Goal: Task Accomplishment & Management: Complete application form

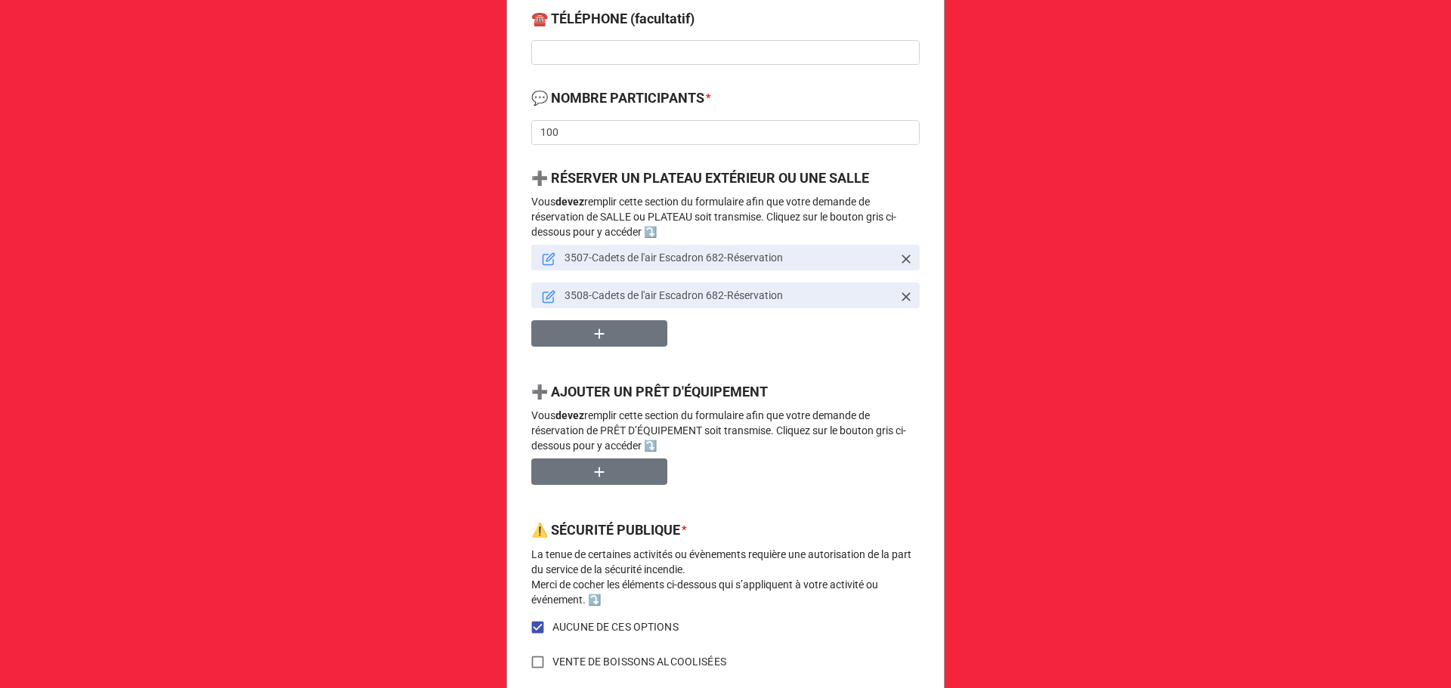
scroll to position [502, 0]
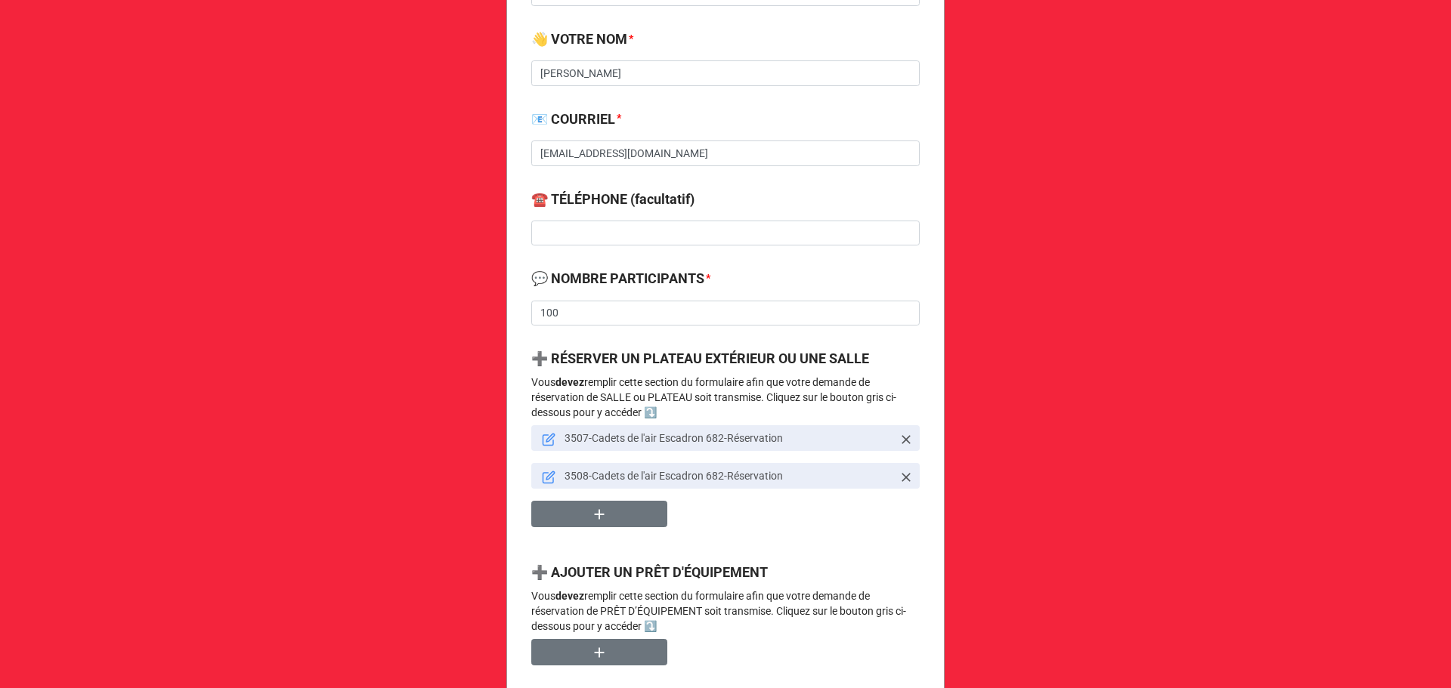
click at [542, 440] on icon at bounding box center [549, 440] width 14 height 14
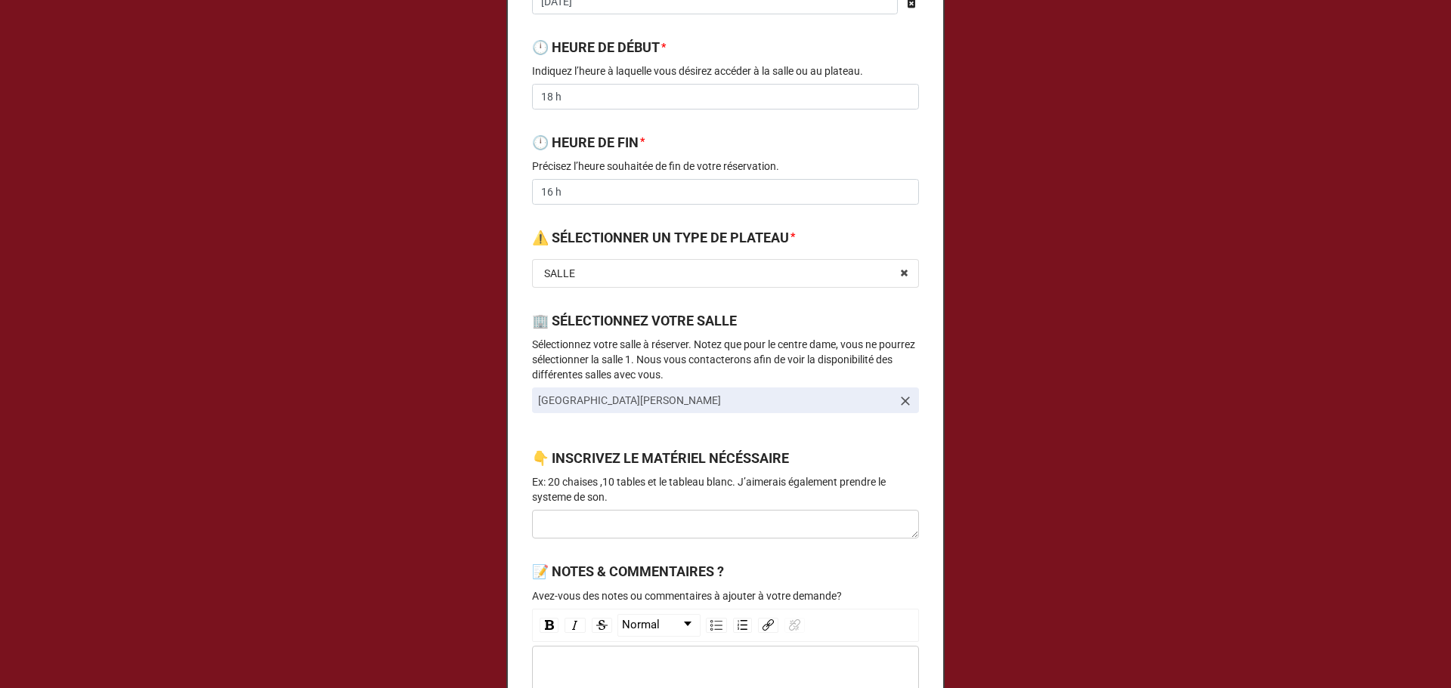
scroll to position [0, 0]
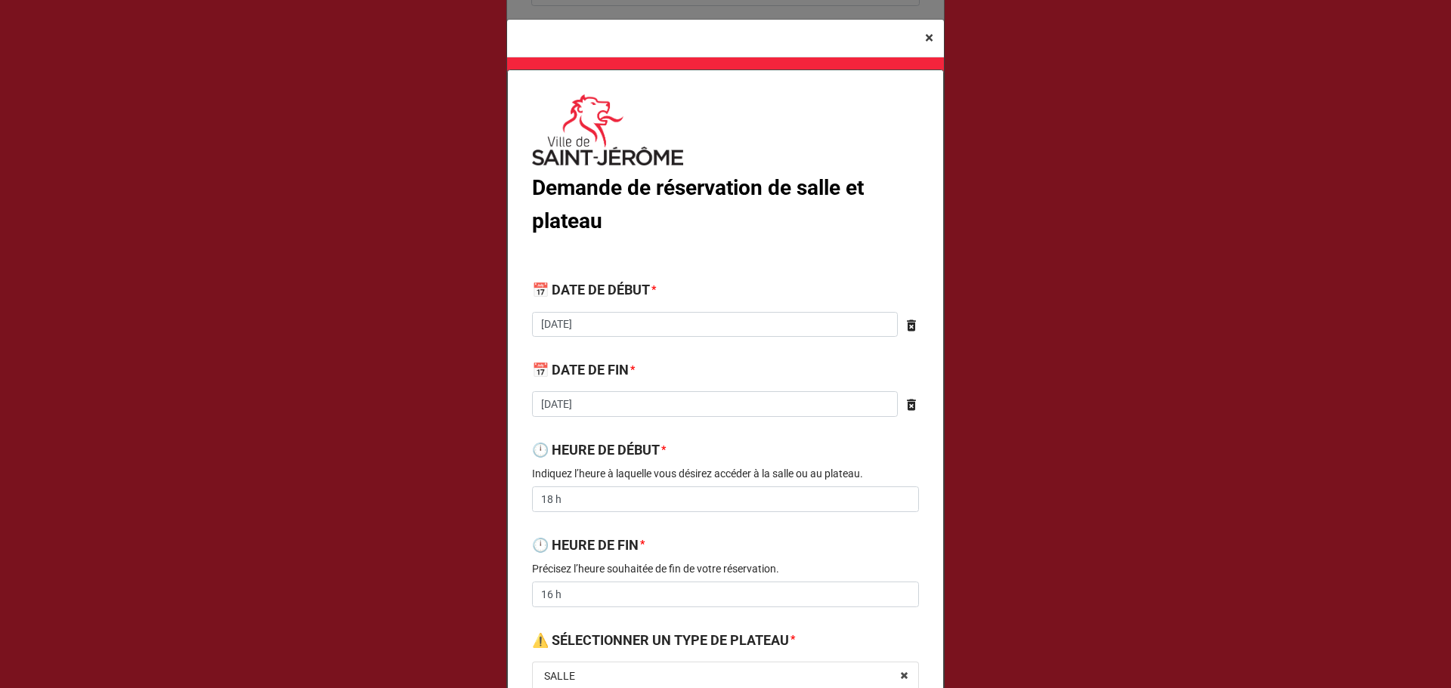
click at [925, 36] on span "×" at bounding box center [929, 38] width 8 height 18
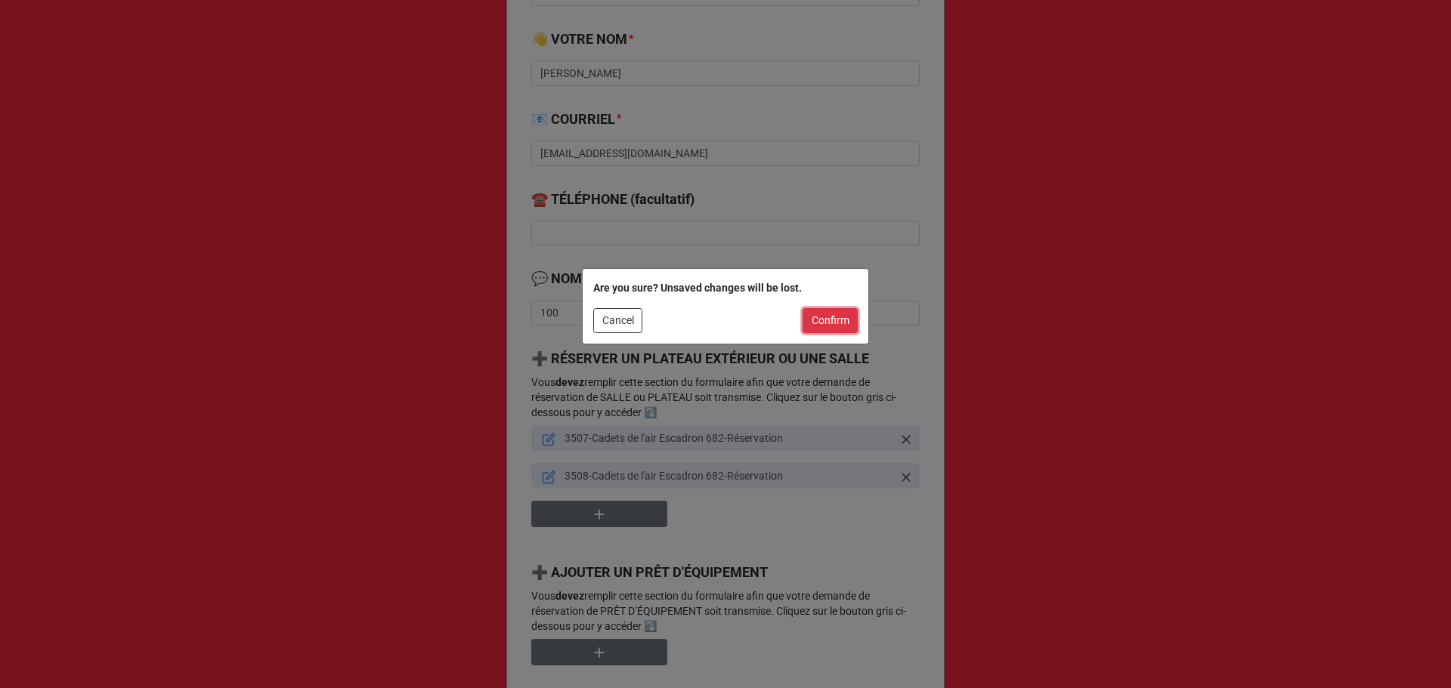
click at [819, 323] on button "Confirm" at bounding box center [829, 321] width 55 height 26
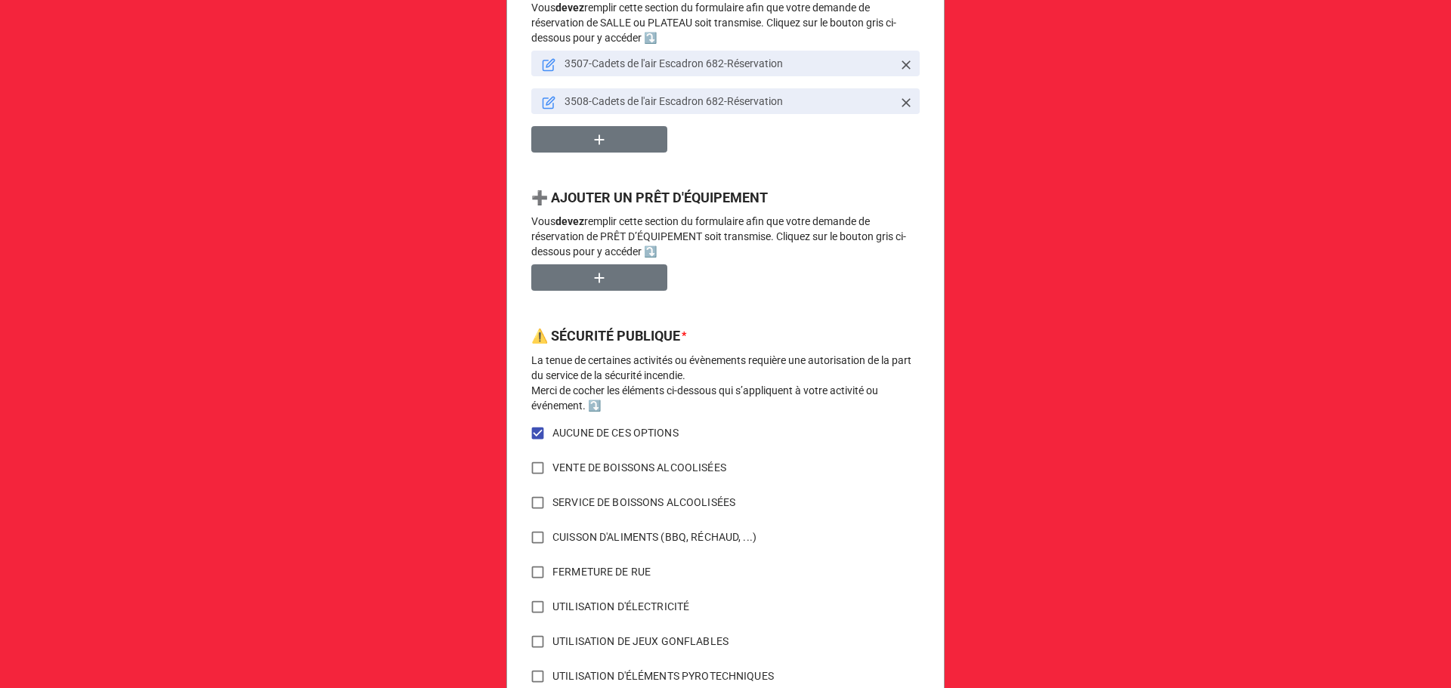
scroll to position [704, 0]
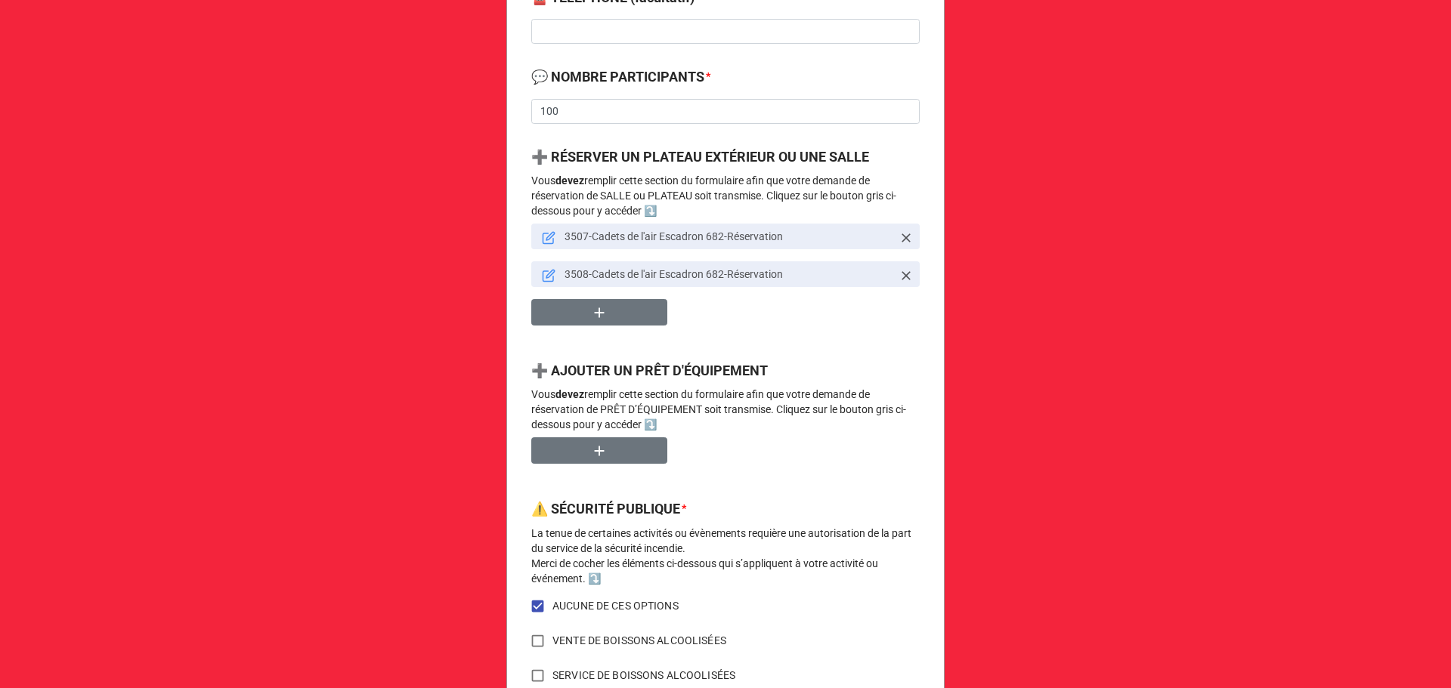
click at [532, 237] on link "3507-Cadets de l'air Escadron 682-Réservation" at bounding box center [725, 237] width 388 height 26
click at [546, 237] on icon at bounding box center [549, 238] width 14 height 14
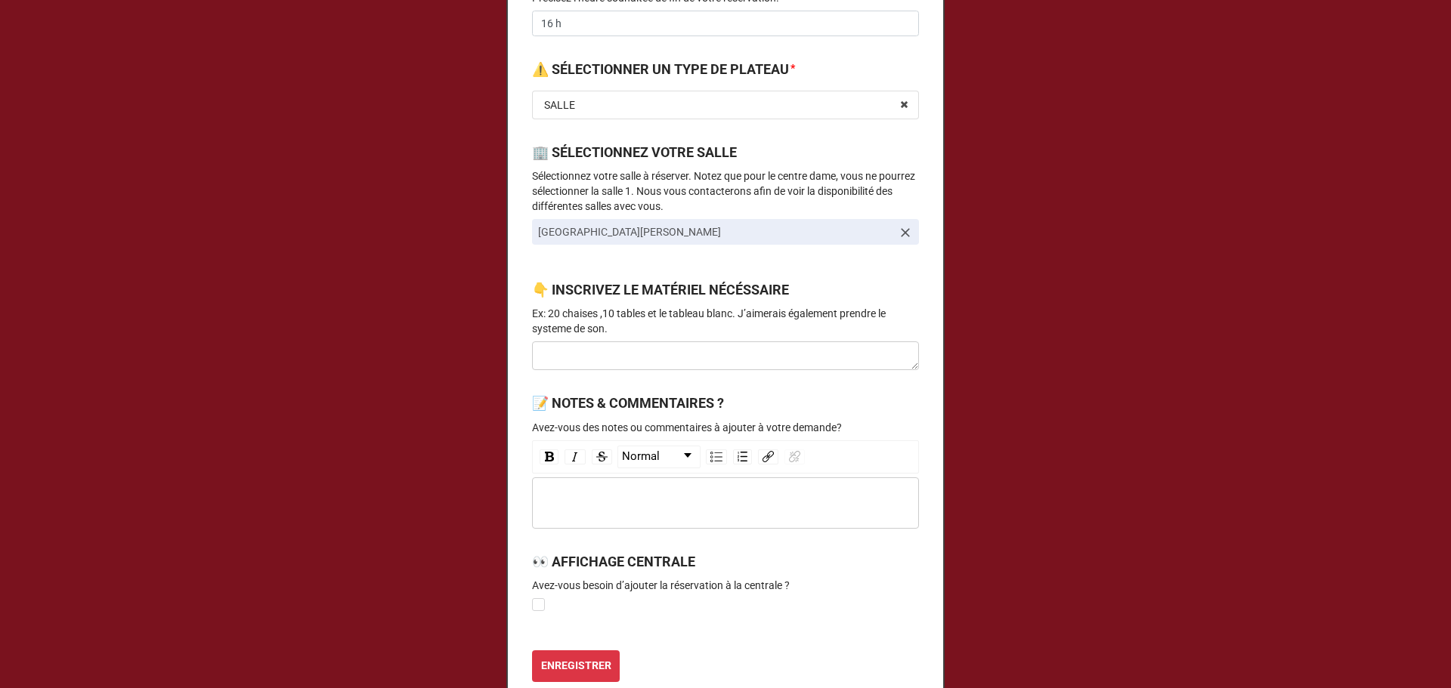
scroll to position [604, 0]
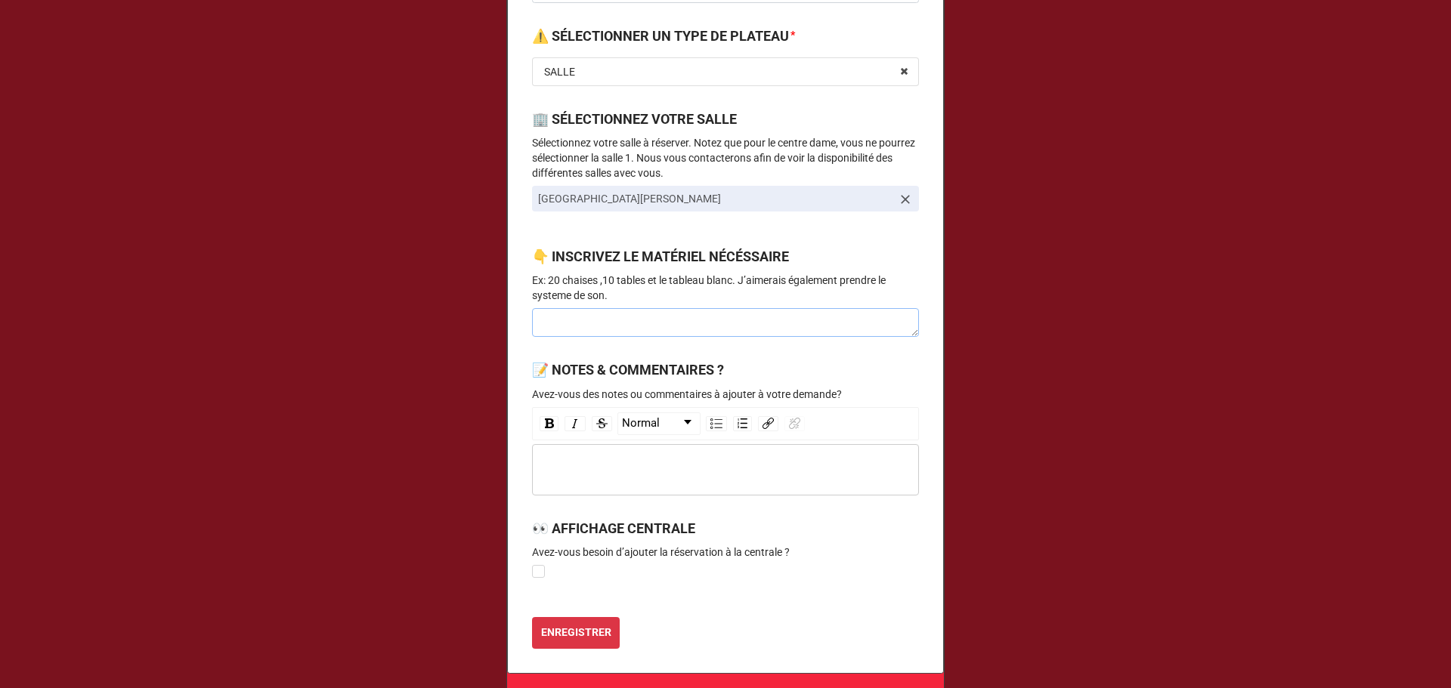
click at [677, 333] on textarea at bounding box center [725, 322] width 387 height 29
click at [668, 469] on div "rdw-editor" at bounding box center [725, 470] width 372 height 17
click at [539, 565] on label at bounding box center [538, 565] width 13 height 0
checkbox input "true"
click at [604, 638] on b "ENREGISTRER" at bounding box center [576, 633] width 70 height 16
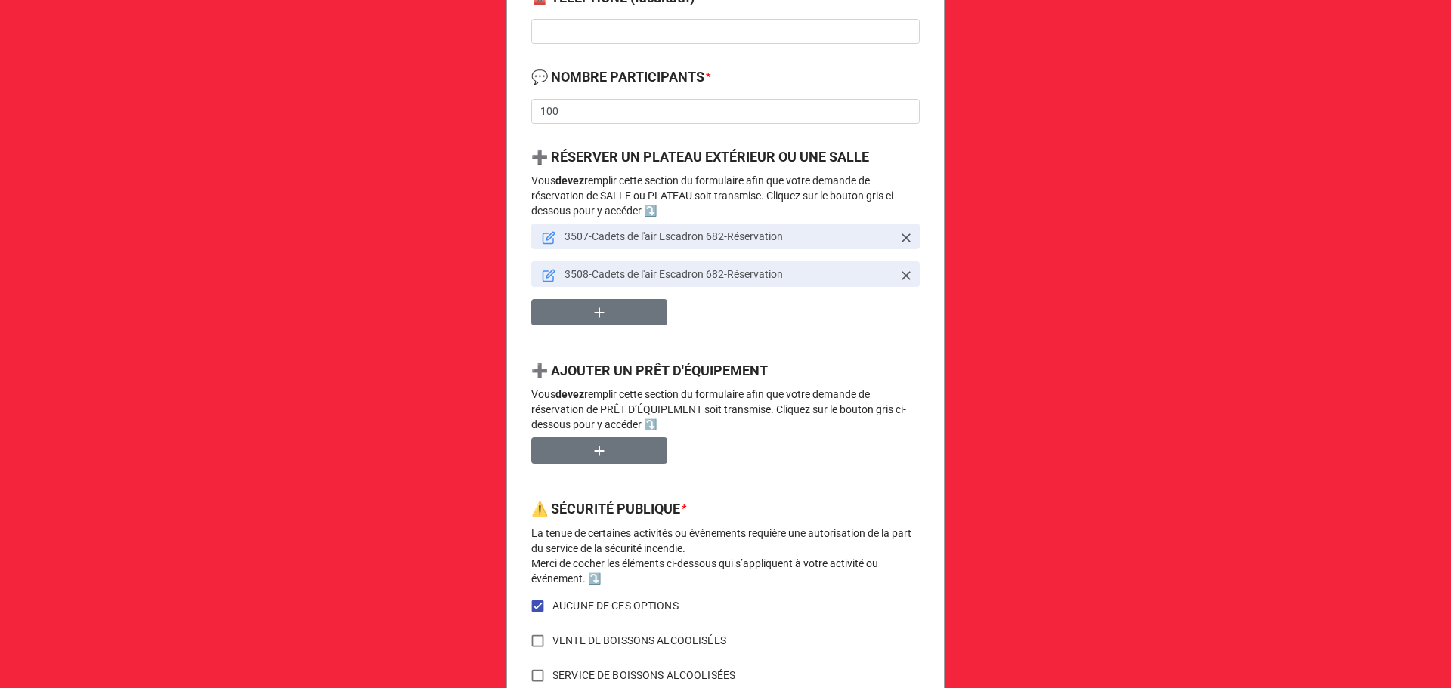
scroll to position [1107, 0]
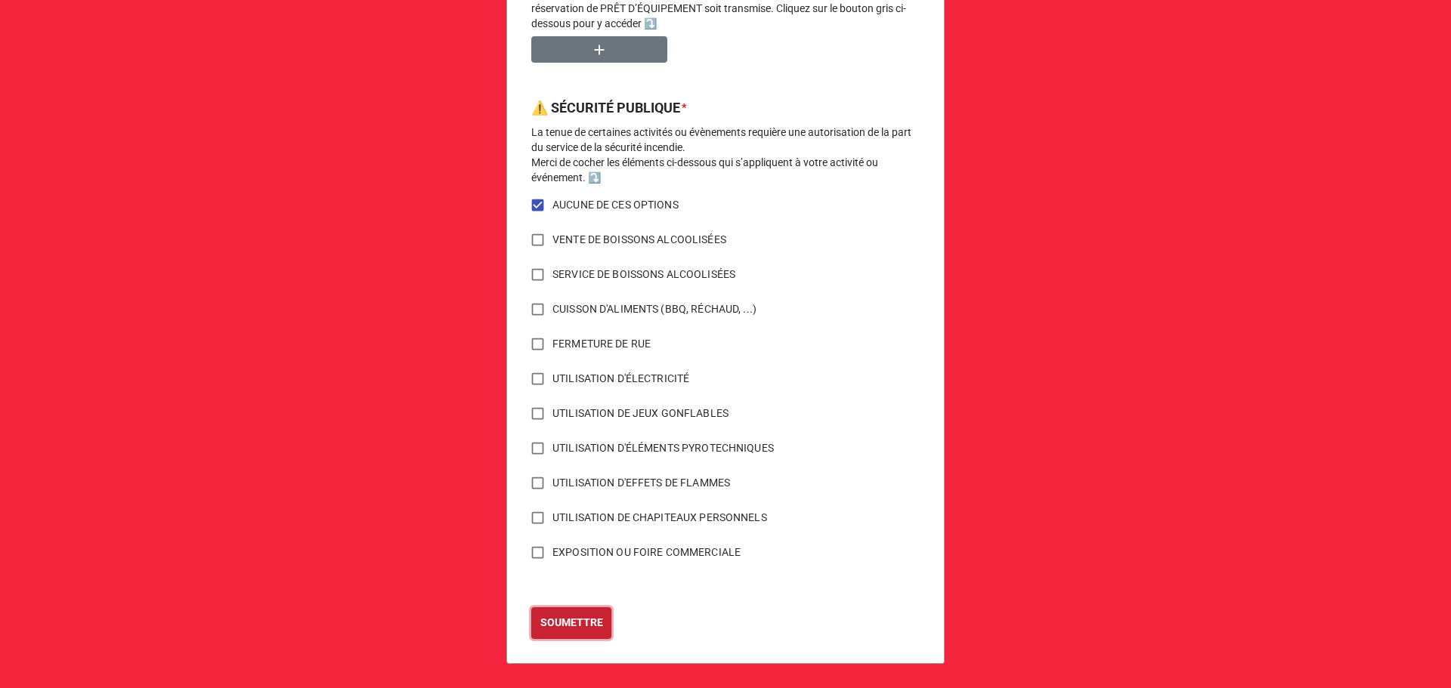
click at [580, 630] on b "SOUMETTRE" at bounding box center [571, 623] width 63 height 16
